Goal: Task Accomplishment & Management: Manage account settings

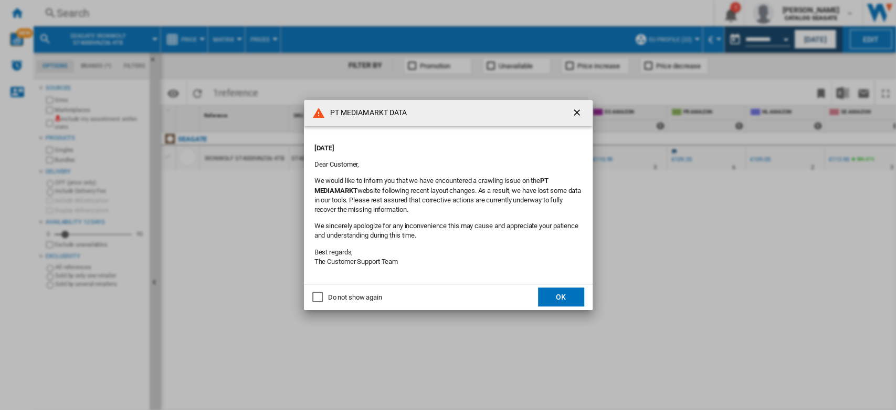
click at [575, 116] on ng-md-icon "getI18NText('BUTTONS.CLOSE_DIALOG')" at bounding box center [578, 113] width 13 height 13
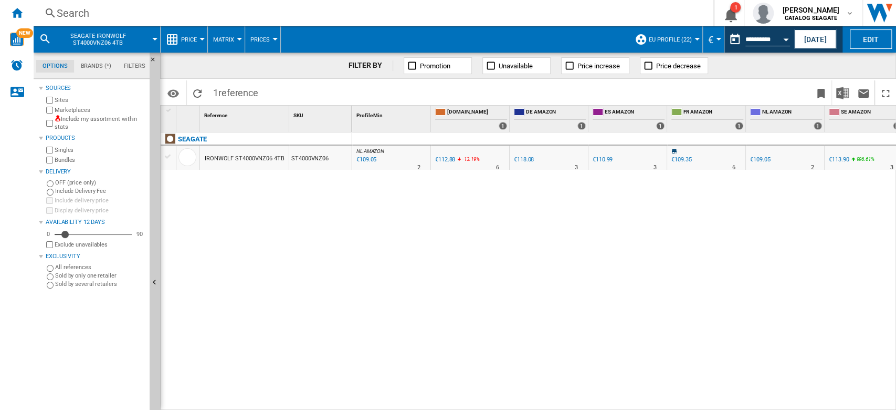
click at [99, 13] on div "Search" at bounding box center [372, 13] width 630 height 15
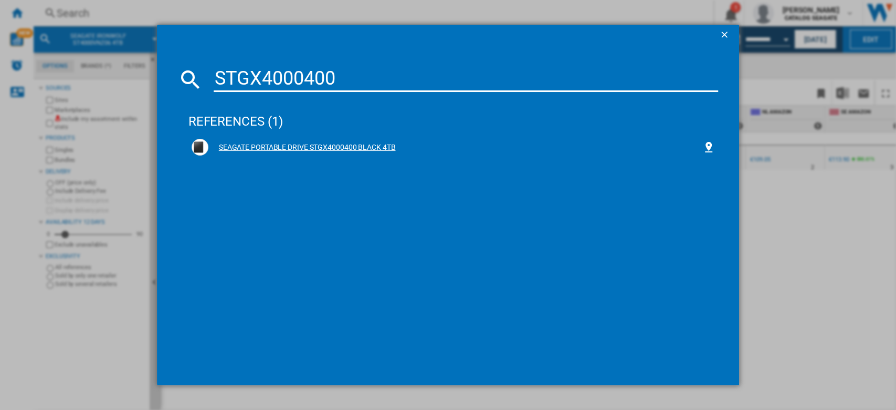
type input "STGX4000400"
click at [369, 144] on div "SEAGATE PORTABLE DRIVE STGX4000400 BLACK 4TB" at bounding box center [455, 147] width 495 height 11
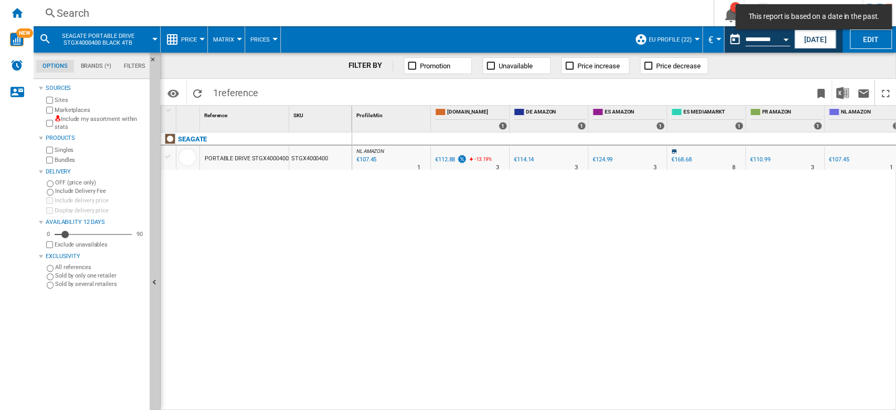
click at [689, 41] on button "EU Profile (22)" at bounding box center [673, 39] width 48 height 26
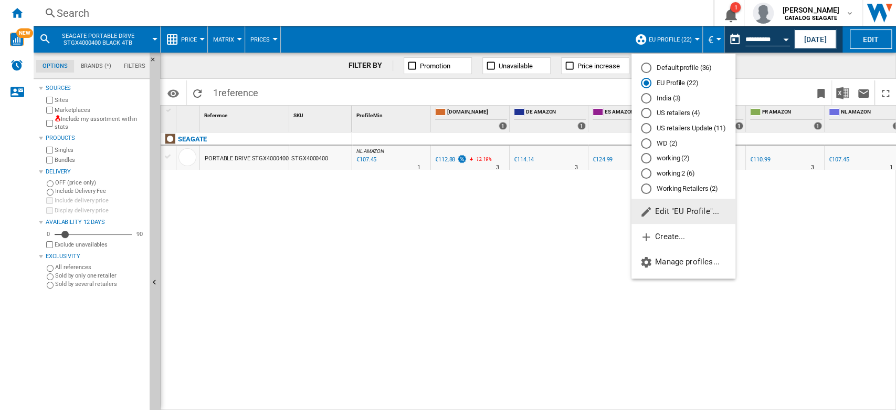
click at [681, 159] on md-radio-button "working (2)" at bounding box center [683, 158] width 85 height 10
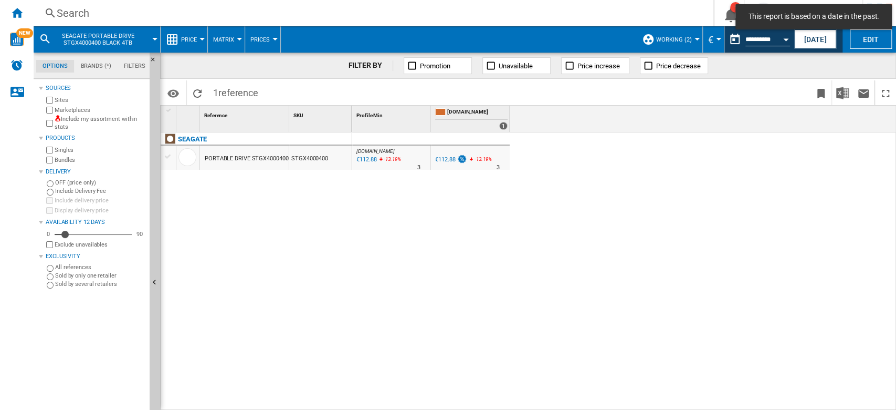
click at [693, 41] on button "working (2)" at bounding box center [676, 39] width 41 height 26
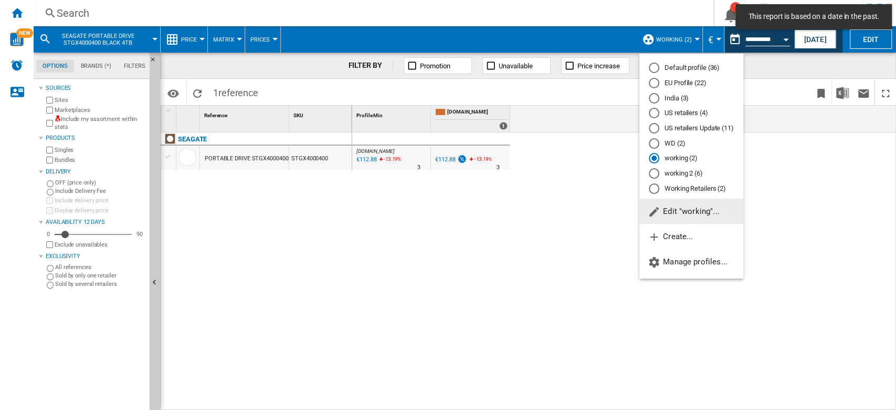
click at [692, 214] on span "Edit "working"..." at bounding box center [684, 210] width 72 height 9
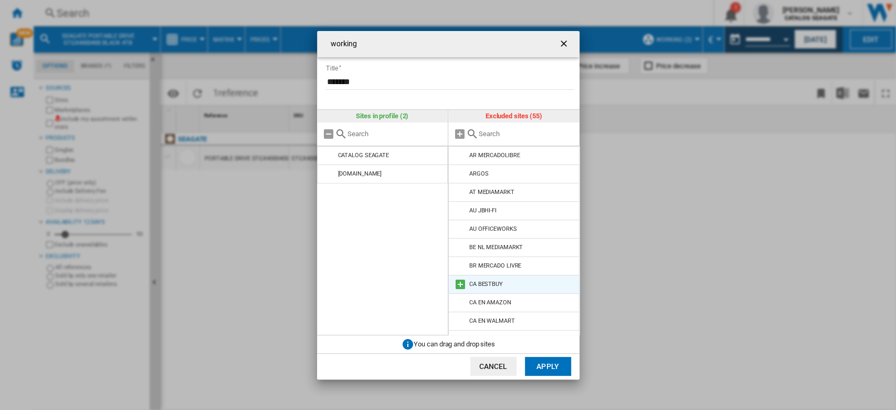
scroll to position [70, 0]
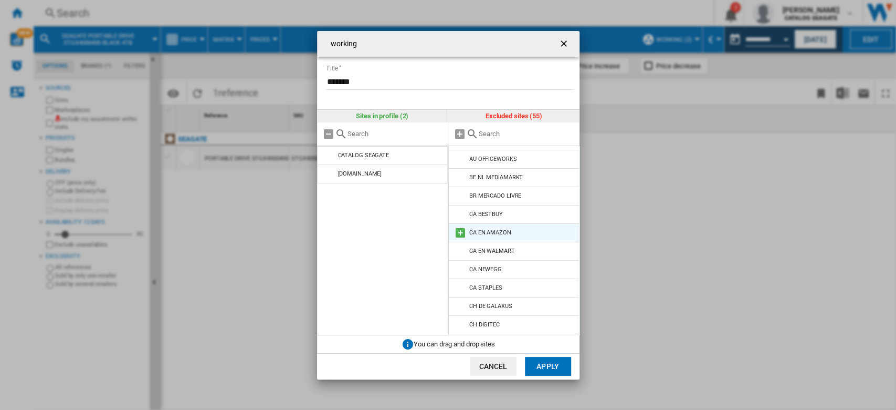
click at [458, 233] on md-icon at bounding box center [460, 232] width 13 height 13
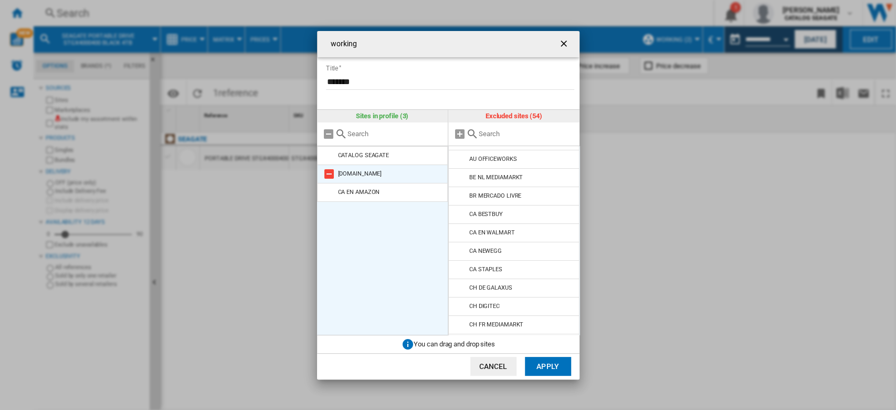
click at [333, 174] on md-icon at bounding box center [329, 174] width 13 height 13
click at [560, 361] on button "Apply" at bounding box center [548, 366] width 46 height 19
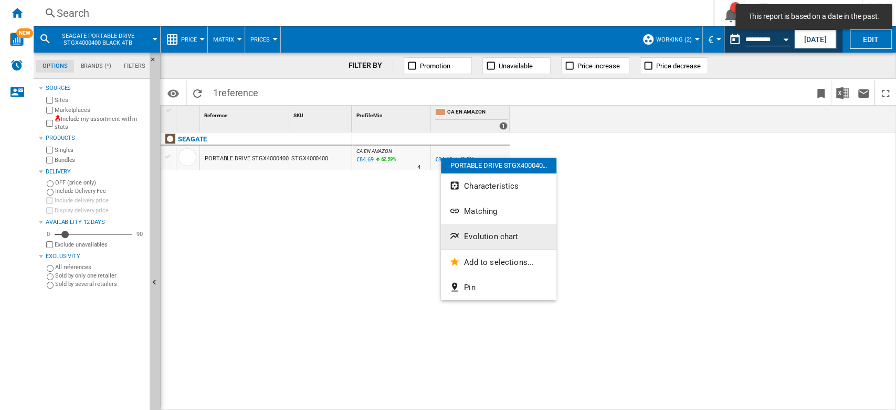
click at [501, 235] on span "Evolution chart" at bounding box center [491, 236] width 54 height 9
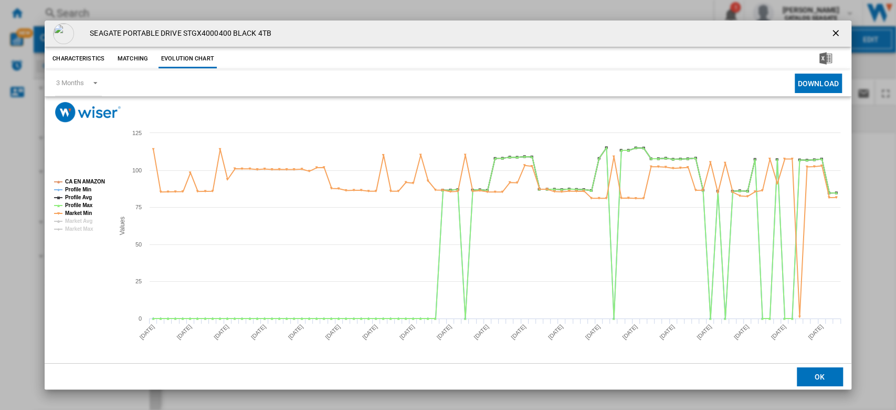
click at [834, 34] on ng-md-icon "getI18NText('BUTTONS.CLOSE_DIALOG')" at bounding box center [837, 34] width 13 height 13
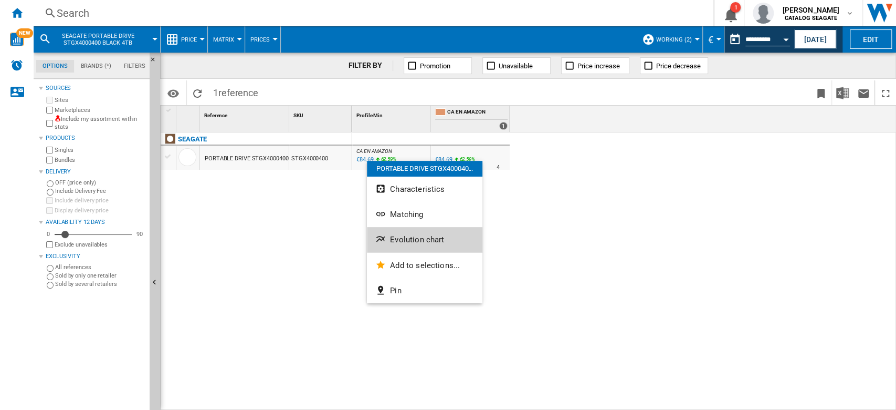
click at [423, 237] on span "Evolution chart" at bounding box center [417, 239] width 54 height 9
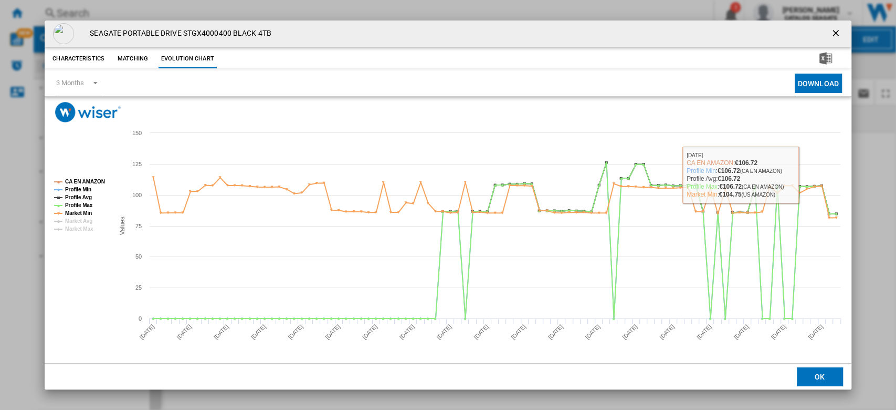
click at [830, 35] on button "Product popup" at bounding box center [836, 33] width 21 height 21
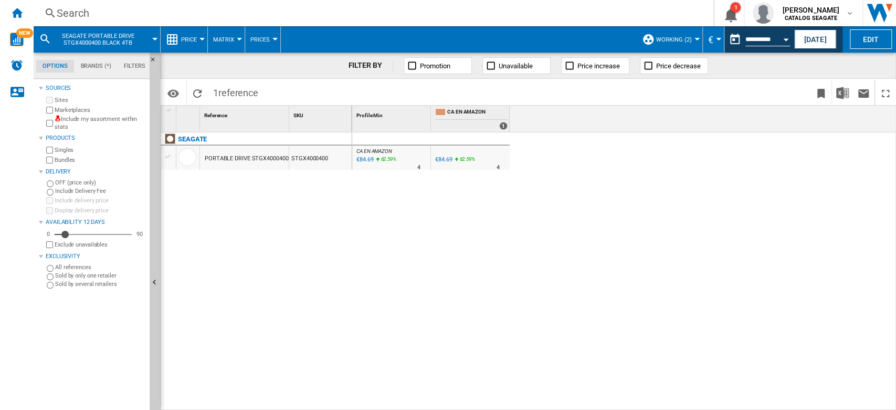
click at [709, 43] on span "€" at bounding box center [710, 39] width 5 height 11
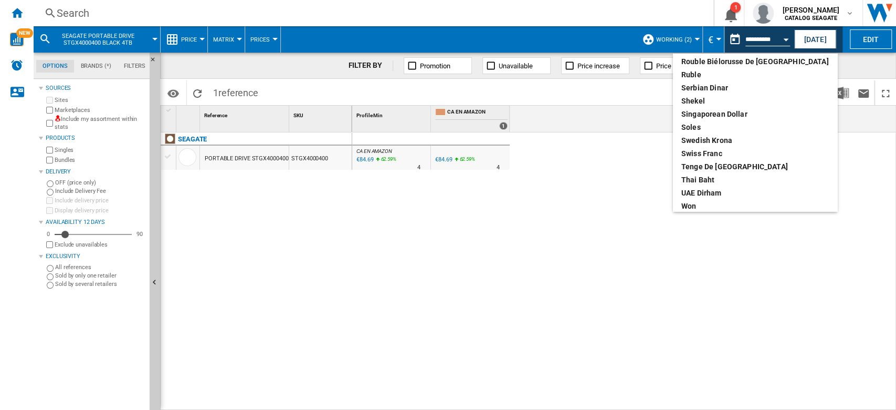
scroll to position [559, 0]
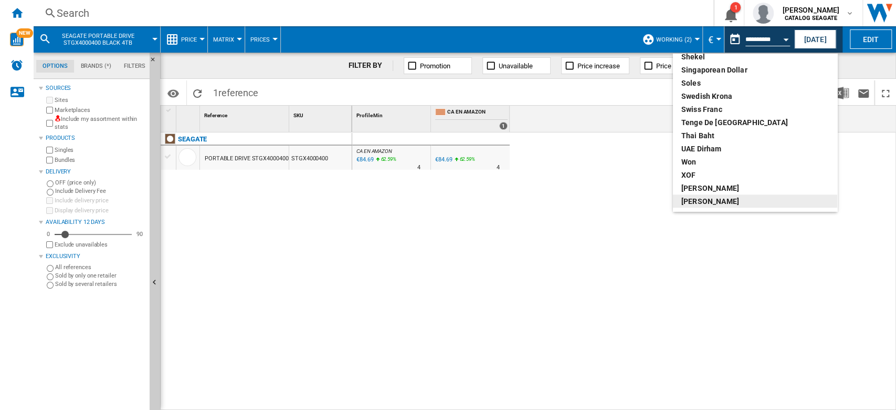
click at [714, 302] on md-backdrop at bounding box center [448, 205] width 896 height 410
